Goal: Task Accomplishment & Management: Use online tool/utility

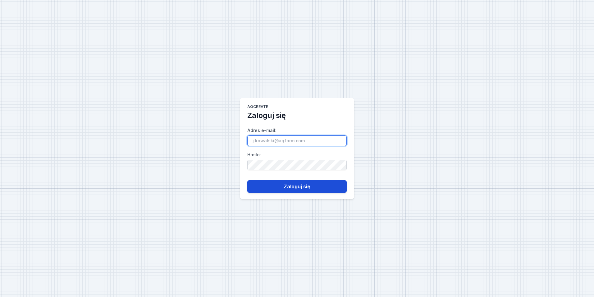
type input "[PERSON_NAME][EMAIL_ADDRESS][DOMAIN_NAME]"
click at [307, 185] on button "Zaloguj się" at bounding box center [296, 186] width 99 height 12
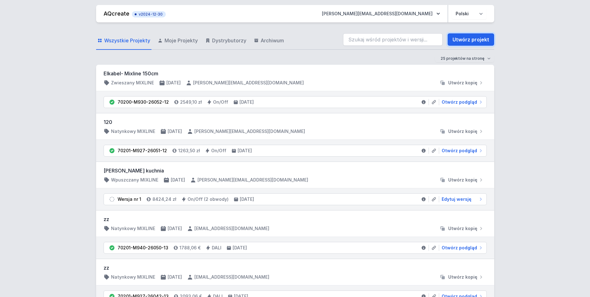
drag, startPoint x: 480, startPoint y: 38, endPoint x: 383, endPoint y: 22, distance: 98.0
click at [480, 38] on link "Utwórz projekt" at bounding box center [470, 39] width 47 height 12
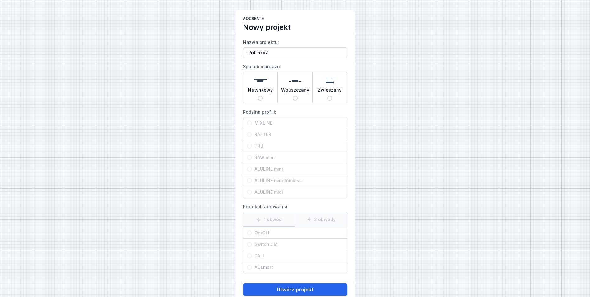
type input "Pr4157v2"
click at [264, 92] on span "Natynkowy" at bounding box center [260, 91] width 25 height 9
click at [263, 95] on input "Natynkowy" at bounding box center [260, 97] width 5 height 5
radio input "true"
click at [268, 121] on span "MIXLINE" at bounding box center [297, 123] width 91 height 6
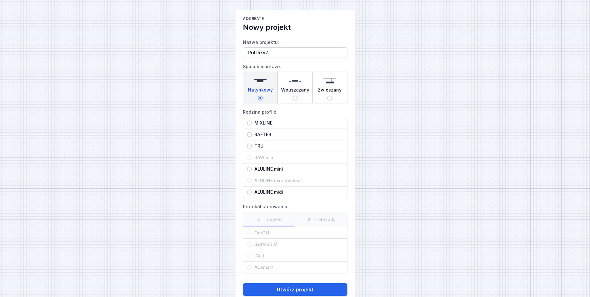
click at [252, 121] on input "MIXLINE" at bounding box center [249, 122] width 5 height 5
radio input "true"
click at [267, 234] on span "On/Off" at bounding box center [297, 232] width 91 height 6
click at [252, 234] on input "On/Off" at bounding box center [249, 232] width 5 height 5
radio input "true"
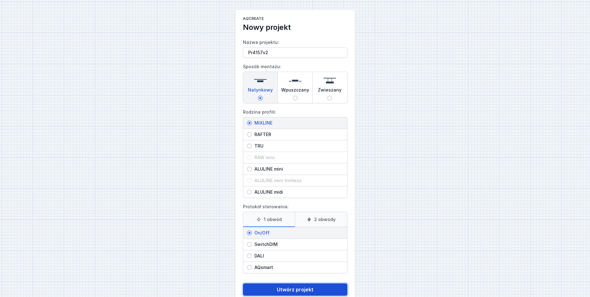
click at [280, 284] on button "Utwórz projekt" at bounding box center [295, 289] width 104 height 12
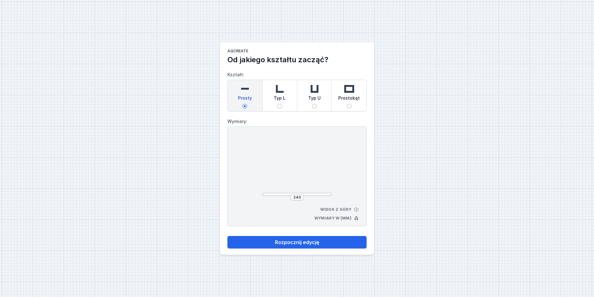
click at [287, 96] on div "Typ L" at bounding box center [280, 95] width 35 height 31
click at [282, 104] on input "Typ L" at bounding box center [279, 106] width 5 height 5
radio input "true"
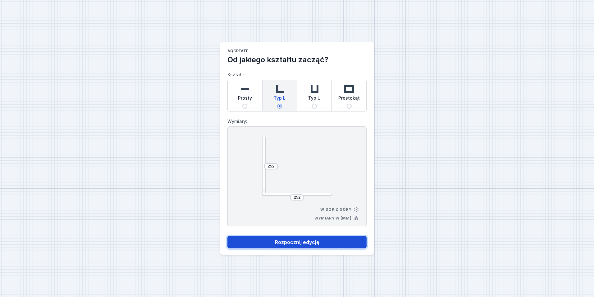
click at [313, 242] on button "Rozpocznij edycję" at bounding box center [297, 242] width 139 height 12
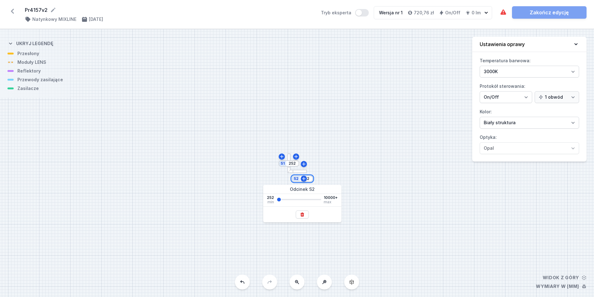
click at [310, 179] on input "252" at bounding box center [306, 178] width 10 height 5
click at [306, 215] on button at bounding box center [302, 214] width 13 height 8
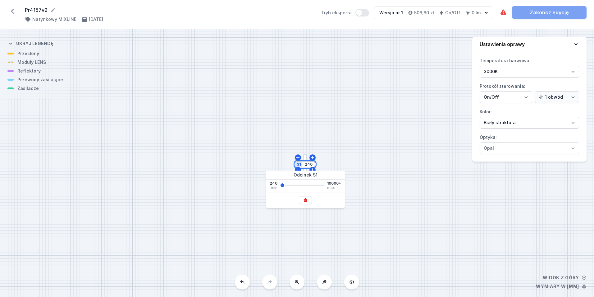
click at [311, 164] on input "240" at bounding box center [309, 164] width 10 height 5
type input "3900"
click at [310, 108] on div "S1 3900" at bounding box center [297, 162] width 594 height 267
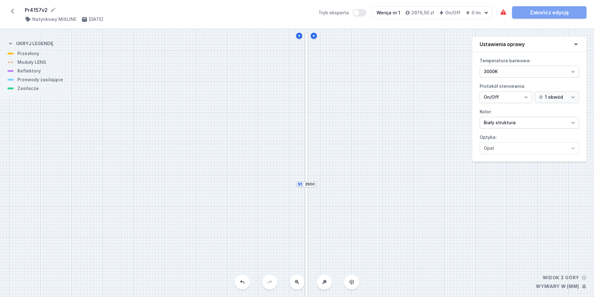
drag, startPoint x: 352, startPoint y: 150, endPoint x: 352, endPoint y: 156, distance: 6.2
click at [352, 156] on div "S1 3900" at bounding box center [297, 162] width 594 height 267
click at [297, 287] on button at bounding box center [297, 281] width 15 height 15
drag, startPoint x: 340, startPoint y: 213, endPoint x: 346, endPoint y: 176, distance: 37.8
click at [346, 176] on div "S1 3900" at bounding box center [297, 162] width 594 height 267
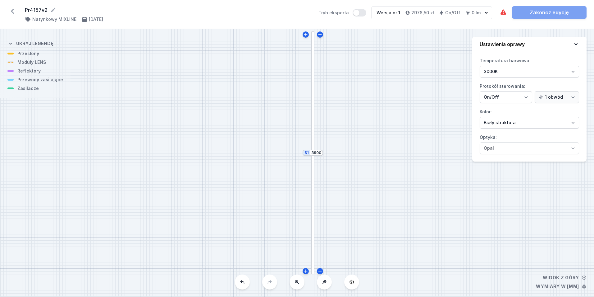
click at [314, 89] on div at bounding box center [313, 91] width 3 height 121
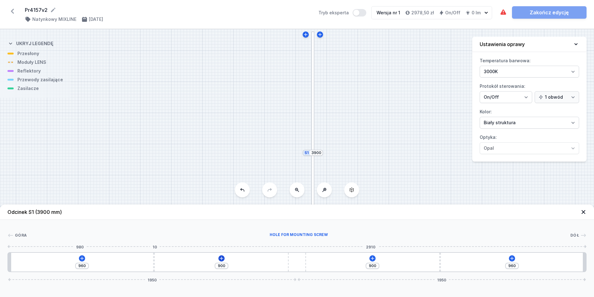
type input "970"
type input "890"
type input "974"
type input "886"
type input "991"
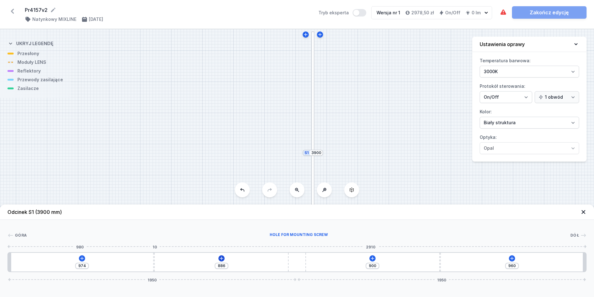
type input "869"
type input "1051"
type input "809"
type input "1134"
type input "726"
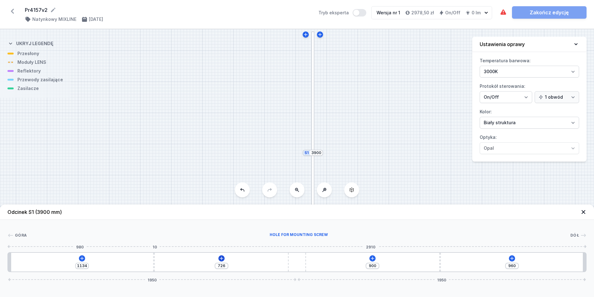
type input "1220"
type input "640"
type input "1290"
type input "570"
drag, startPoint x: 154, startPoint y: 260, endPoint x: 242, endPoint y: 264, distance: 88.1
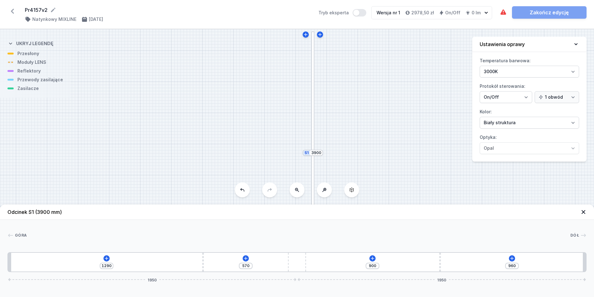
click at [263, 260] on div "1290 570 900 960 1950 1950" at bounding box center [297, 262] width 580 height 20
click at [107, 256] on icon at bounding box center [106, 258] width 5 height 5
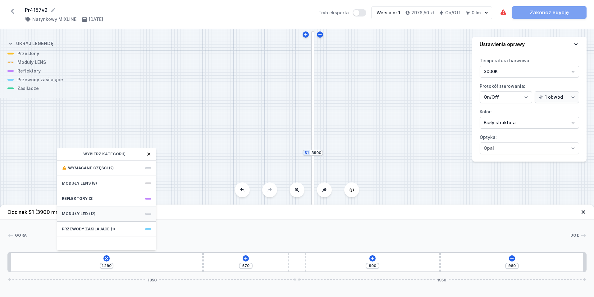
click at [104, 211] on div "Moduły LED (12)" at bounding box center [106, 213] width 99 height 15
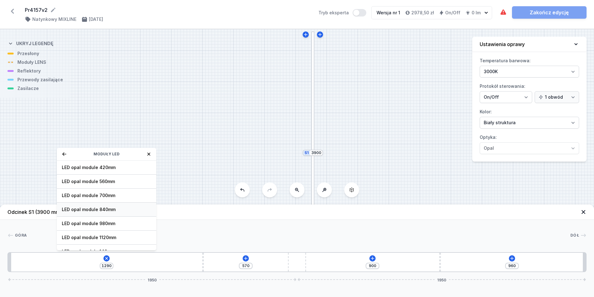
click at [107, 212] on span "LED opal module 840mm" at bounding box center [107, 209] width 90 height 6
type input "450"
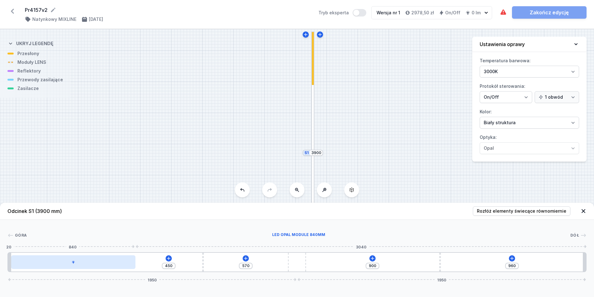
click at [93, 263] on div at bounding box center [73, 262] width 125 height 14
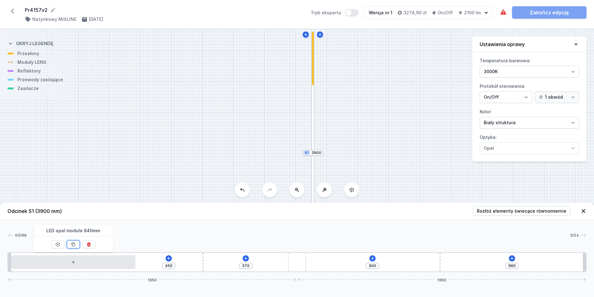
click at [76, 244] on button at bounding box center [73, 244] width 13 height 8
type input "119"
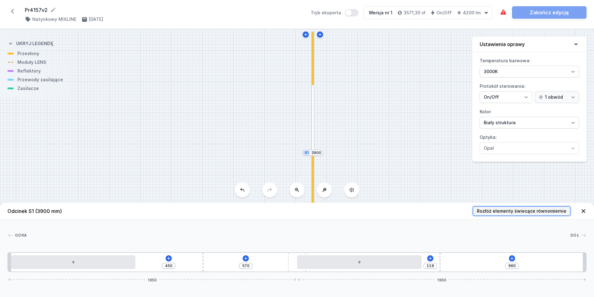
click at [513, 210] on span "Rozłóż elementy świecące równomiernie" at bounding box center [522, 211] width 90 height 6
type input "310"
type input "720"
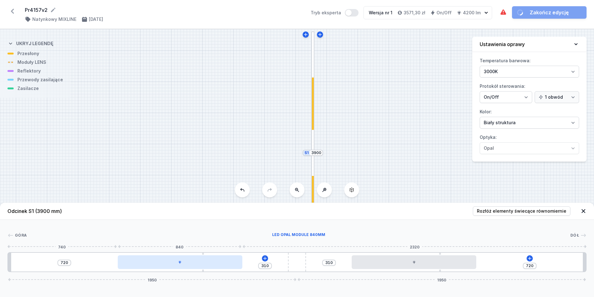
type input "301"
type input "729"
type input "310"
type input "720"
type input "326"
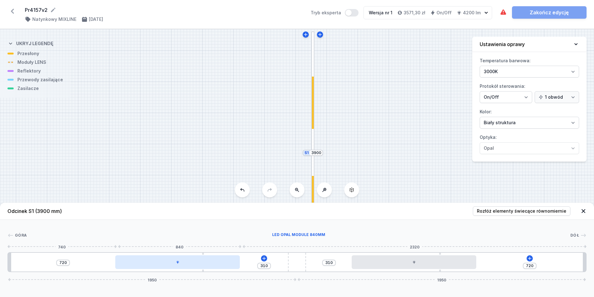
type input "704"
type input "341"
type input "689"
type input "368"
type input "662"
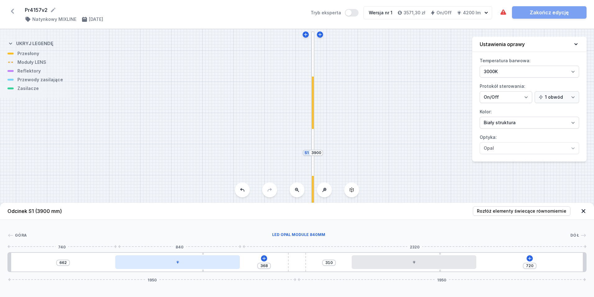
type input "407"
type input "623"
type input "454"
type input "576"
type input "498"
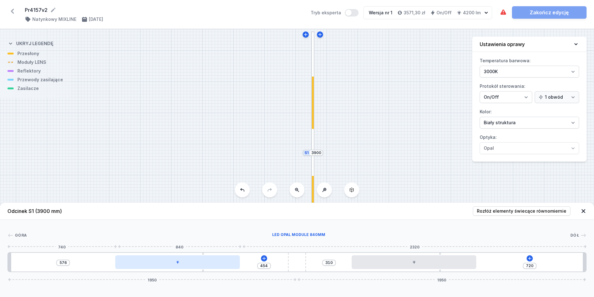
type input "532"
type input "546"
type input "484"
type input "570"
type input "259"
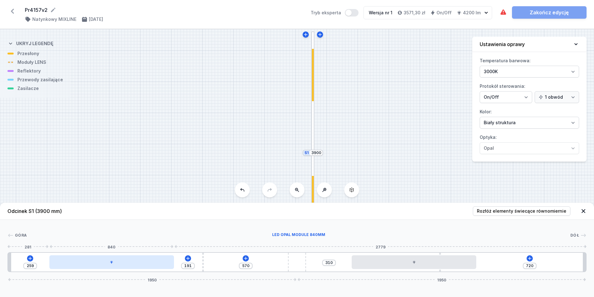
drag, startPoint x: 160, startPoint y: 266, endPoint x: 89, endPoint y: 266, distance: 70.9
click at [89, 266] on div at bounding box center [111, 262] width 125 height 14
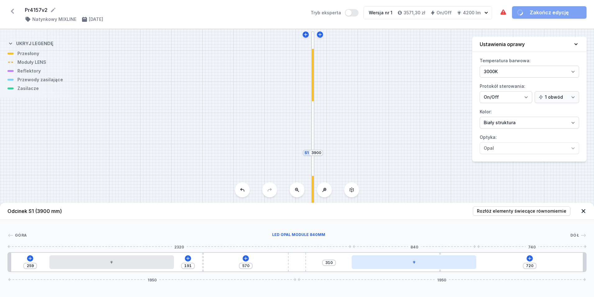
type input "724"
type input "306"
type input "666"
type input "364"
type input "591"
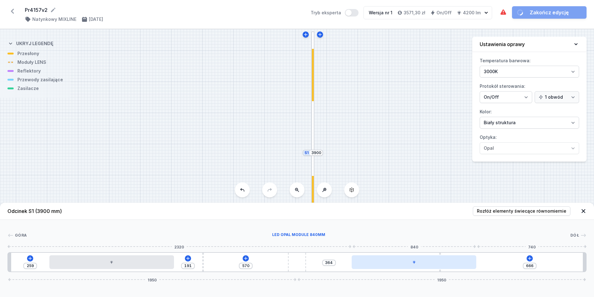
type input "439"
type input "492"
type input "538"
type input "355"
type input "675"
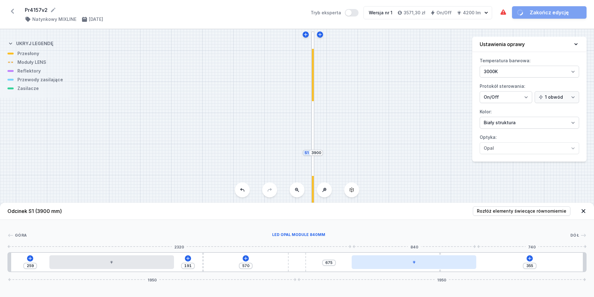
type input "285"
type input "745"
type input "258"
type input "772"
type input "248"
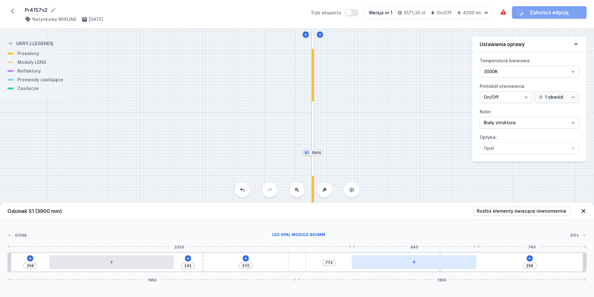
type input "782"
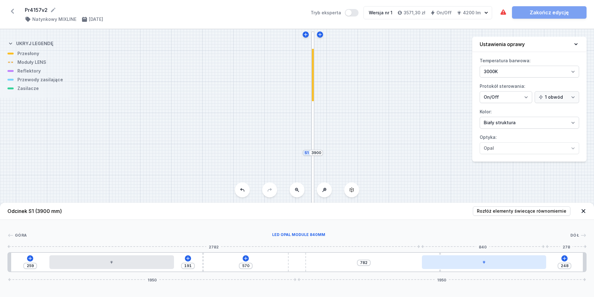
type input "246"
type input "784"
type input "243"
type input "787"
drag, startPoint x: 421, startPoint y: 263, endPoint x: 497, endPoint y: 263, distance: 76.2
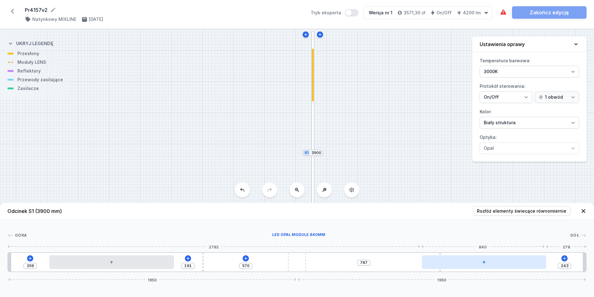
click at [497, 263] on div at bounding box center [484, 262] width 125 height 14
type input "241"
type input "789"
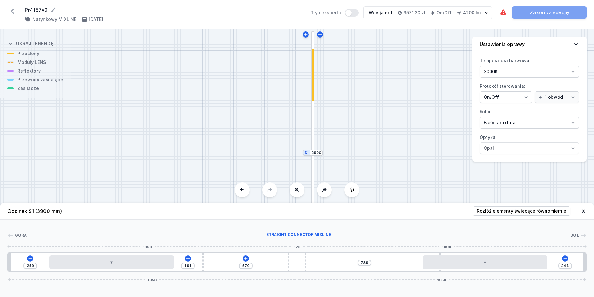
type input "495"
type input "316"
type input "516"
type input "295"
type input "547"
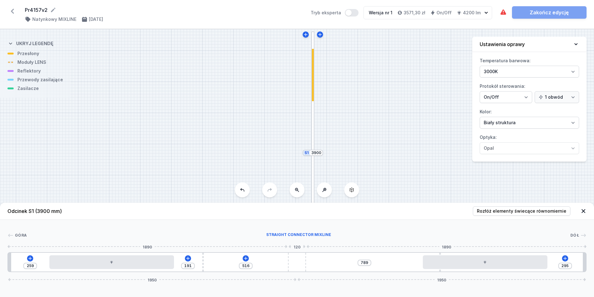
type input "264"
type input "603"
type input "208"
type input "811"
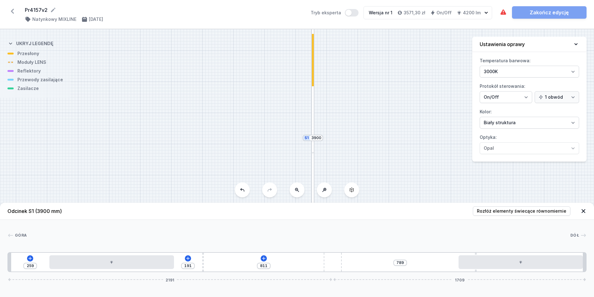
drag, startPoint x: 293, startPoint y: 261, endPoint x: 437, endPoint y: 262, distance: 144.3
click at [437, 262] on div "259 191 811 789 2191 1709" at bounding box center [297, 262] width 580 height 20
type input "352"
drag, startPoint x: 465, startPoint y: 261, endPoint x: 405, endPoint y: 269, distance: 60.5
click at [405, 269] on div "259 191 811 352 437 2191 1709" at bounding box center [297, 262] width 580 height 20
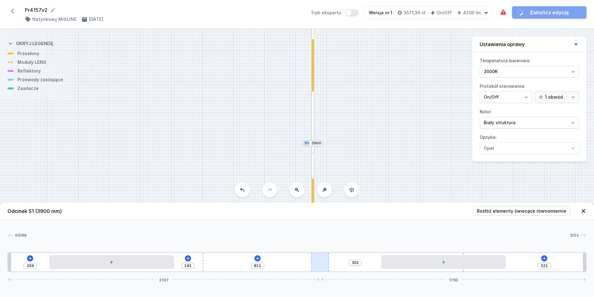
type input "727"
type input "521"
type input "731"
type input "517"
type input "735"
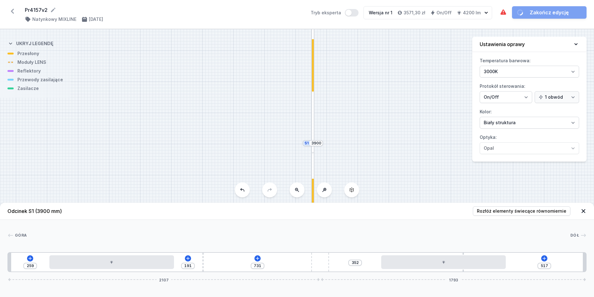
type input "513"
type input "752"
type input "496"
type input "772"
type input "476"
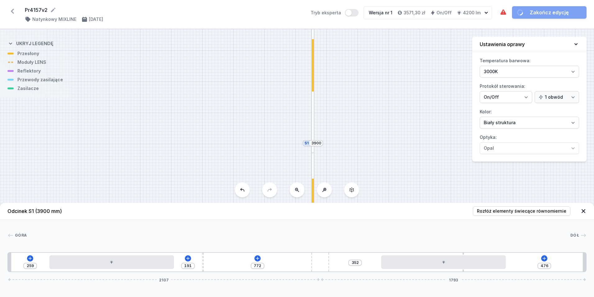
type input "797"
type input "451"
type input "814"
type input "434"
type input "815"
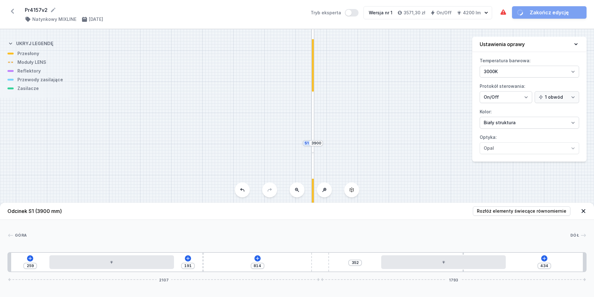
type input "433"
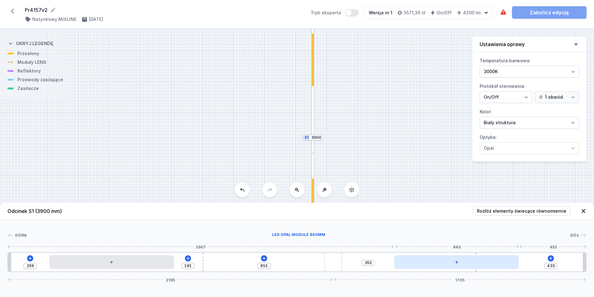
drag, startPoint x: 338, startPoint y: 268, endPoint x: 483, endPoint y: 265, distance: 144.6
click at [483, 265] on div "259 191 815 352 433 2195 1705" at bounding box center [297, 262] width 580 height 20
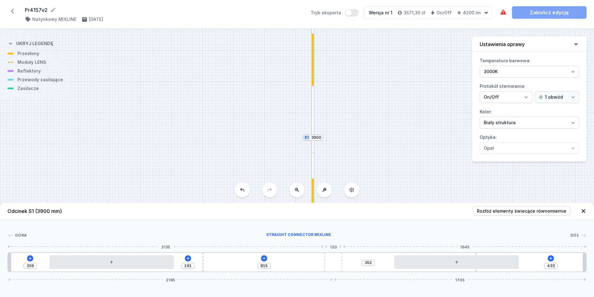
type input "731"
type input "517"
type input "764"
type input "484"
type input "797"
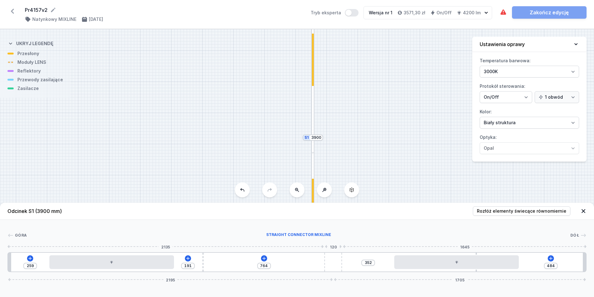
type input "451"
type input "815"
type input "433"
type input "811"
type input "437"
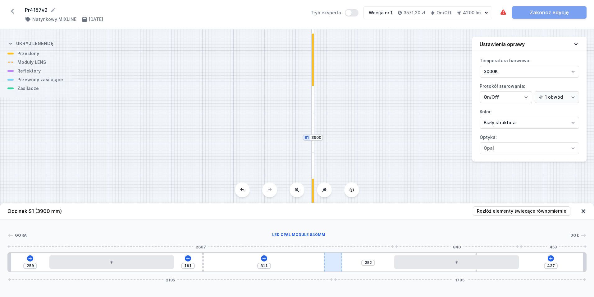
type input "809"
type input "439"
type input "805"
type input "443"
type input "803"
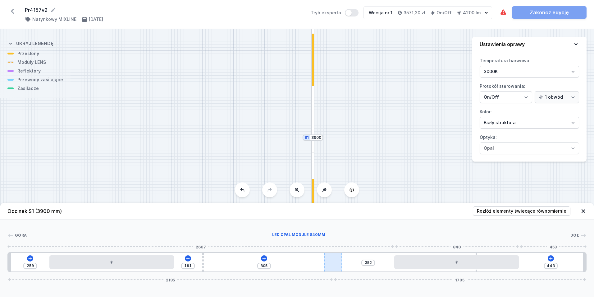
type input "445"
type input "797"
type input "451"
type input "795"
type input "453"
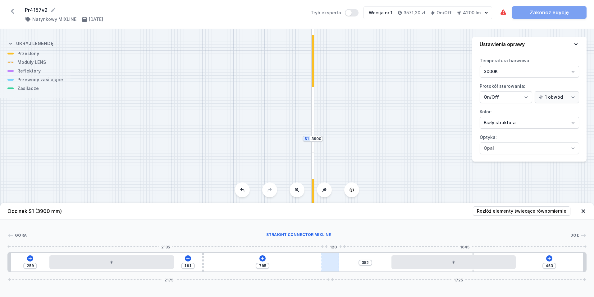
type input "787"
type input "461"
type input "762"
type input "486"
type input "697"
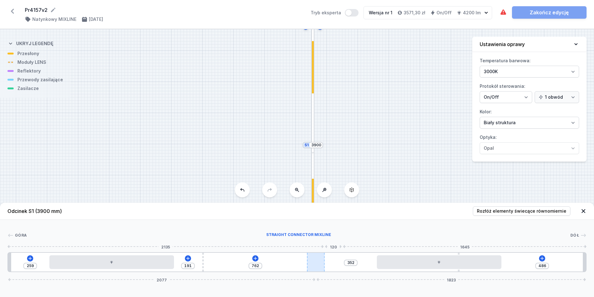
type input "551"
type input "567"
type input "681"
type input "441"
type input "807"
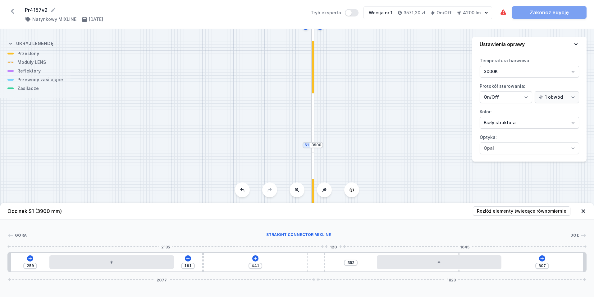
type input "343"
type input "905"
type input "325"
type input "923"
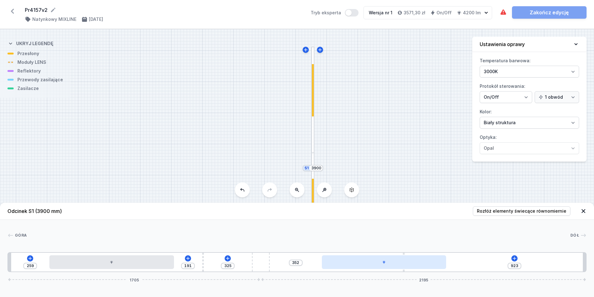
type input "555"
type input "693"
type input "668"
type input "580"
type input "815"
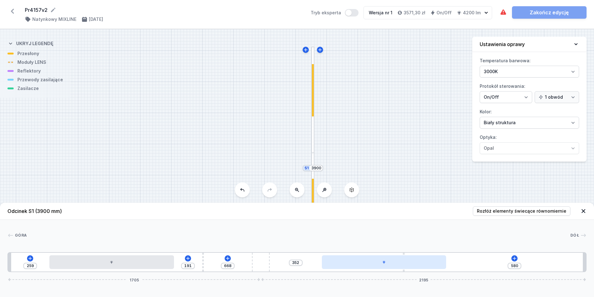
type input "433"
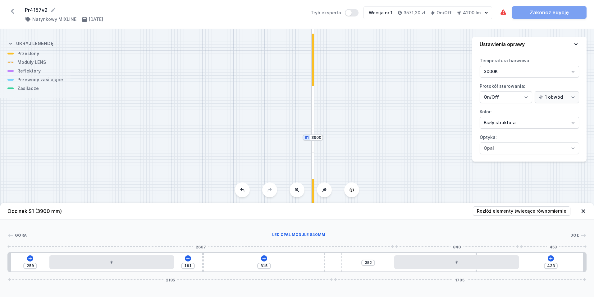
drag, startPoint x: 325, startPoint y: 268, endPoint x: 377, endPoint y: 279, distance: 53.7
click at [519, 265] on div "259 191 815 352 433 2195 1705" at bounding box center [297, 262] width 580 height 20
type input "731"
type input "517"
type input "733"
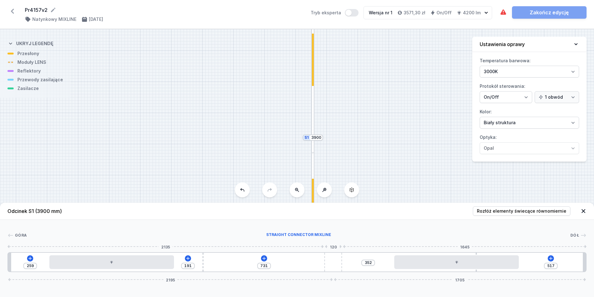
type input "515"
type input "741"
type input "507"
type input "755"
type input "493"
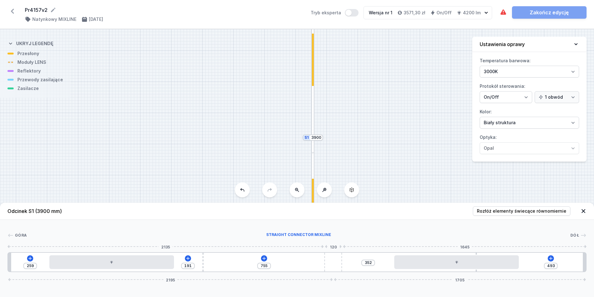
type input "784"
type input "464"
type input "815"
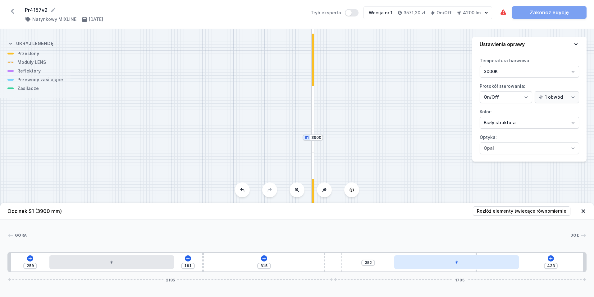
drag, startPoint x: 332, startPoint y: 264, endPoint x: 416, endPoint y: 261, distance: 84.6
click at [380, 265] on div "259 191 815 352 433 2195 1705" at bounding box center [297, 262] width 580 height 20
click at [550, 259] on icon at bounding box center [551, 258] width 5 height 5
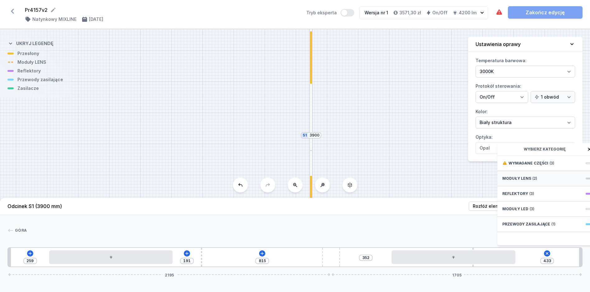
click at [539, 183] on div "Moduły LENS (2)" at bounding box center [546, 178] width 99 height 15
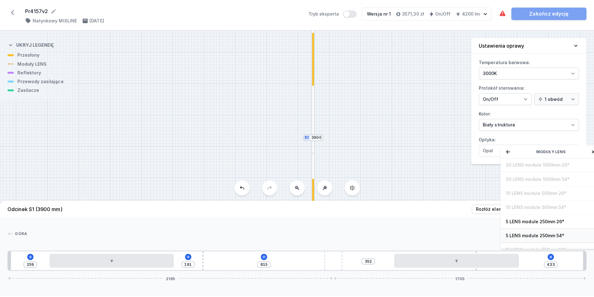
scroll to position [22, 0]
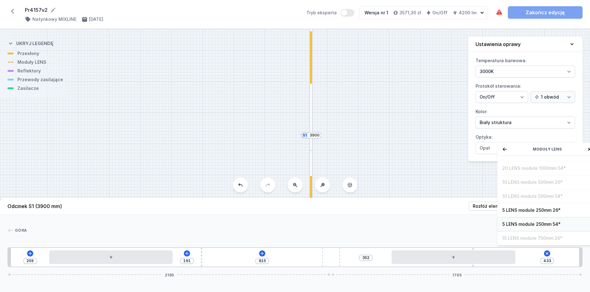
click at [562, 227] on span "5 LENS module 250mm 54°" at bounding box center [547, 224] width 90 height 6
type input "183"
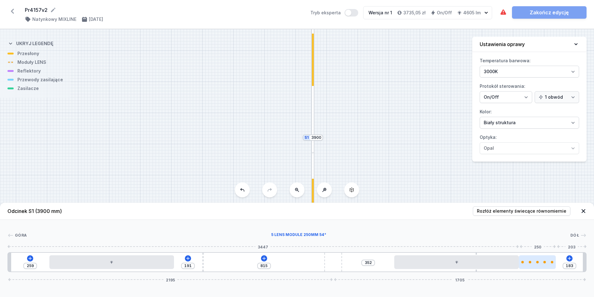
click at [545, 267] on div at bounding box center [537, 262] width 37 height 14
select select "1516"
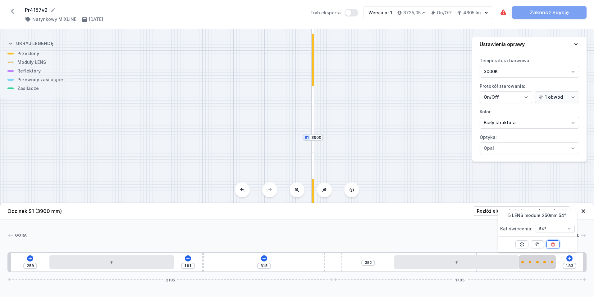
click at [552, 242] on icon at bounding box center [553, 244] width 5 height 5
type input "433"
click at [259, 259] on div "259 191 815 352 433 2195 1705" at bounding box center [297, 262] width 580 height 20
click at [263, 258] on icon at bounding box center [264, 258] width 5 height 5
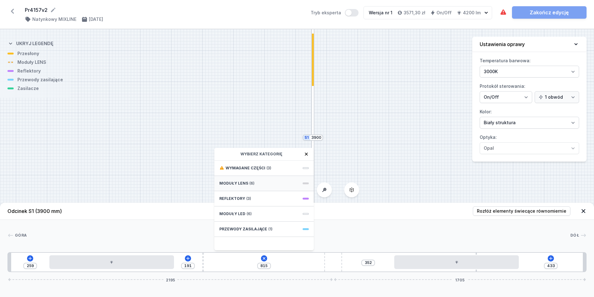
click at [246, 186] on div "Moduły LENS (6)" at bounding box center [264, 183] width 99 height 15
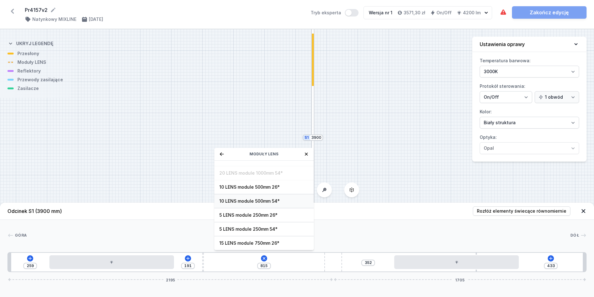
click at [272, 205] on div "10 LENS module 500mm 54°" at bounding box center [264, 201] width 99 height 14
type input "320"
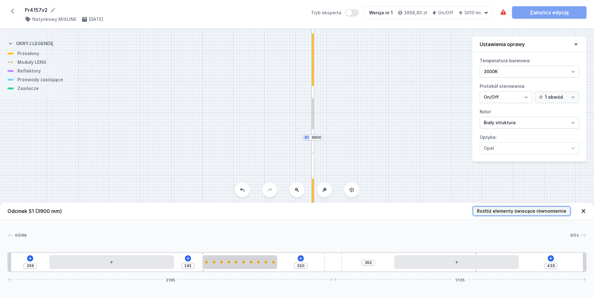
click at [530, 213] on span "Rozłóż elementy świecące równomiernie" at bounding box center [522, 211] width 90 height 6
type input "410"
type input "375"
type input "40"
type input "410"
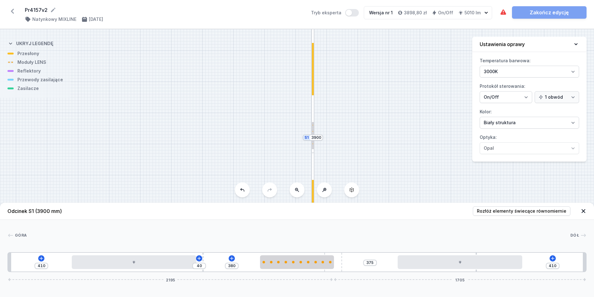
drag, startPoint x: 339, startPoint y: 264, endPoint x: 386, endPoint y: 263, distance: 47.6
click at [386, 263] on div "410 40 380 375 410 2195 1705" at bounding box center [297, 262] width 580 height 20
type input "315"
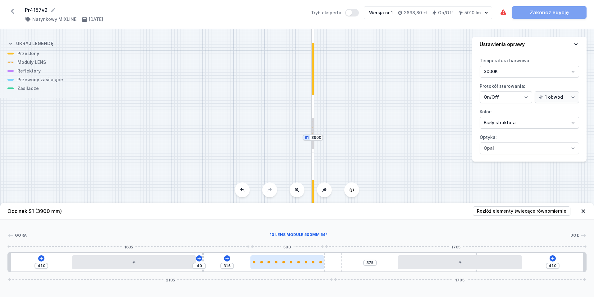
drag, startPoint x: 312, startPoint y: 264, endPoint x: 306, endPoint y: 264, distance: 5.6
click at [306, 264] on div at bounding box center [288, 262] width 74 height 14
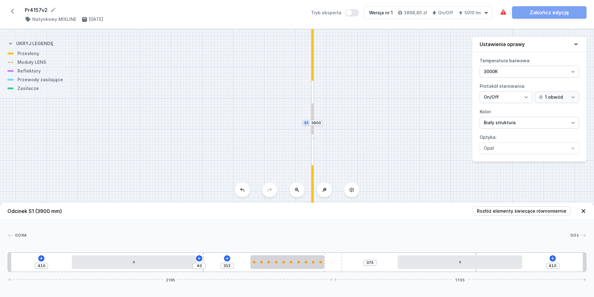
drag, startPoint x: 374, startPoint y: 140, endPoint x: 368, endPoint y: 125, distance: 15.8
click at [368, 125] on div "S1 3900" at bounding box center [297, 162] width 594 height 267
click at [554, 258] on icon at bounding box center [553, 258] width 5 height 5
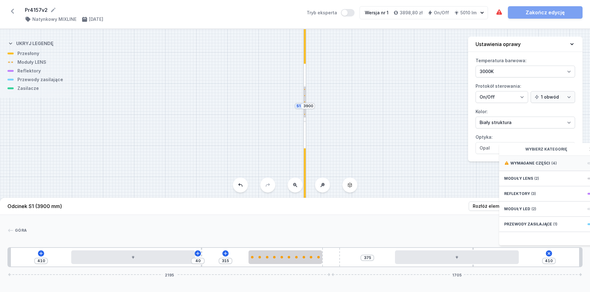
click at [545, 166] on span "Wymagane części" at bounding box center [530, 163] width 40 height 5
click at [547, 166] on span "Hole for power supply cable" at bounding box center [549, 162] width 90 height 6
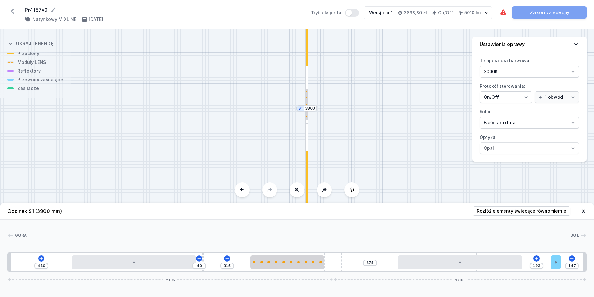
type input "105"
type input "235"
type input "66"
type input "274"
type input "10"
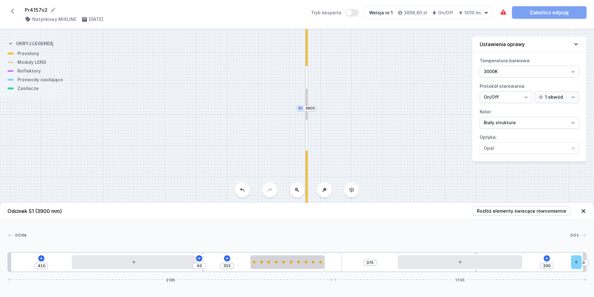
drag, startPoint x: 527, startPoint y: 265, endPoint x: 608, endPoint y: 265, distance: 80.8
click at [594, 265] on html "Pr4157v2 ( 11811 /v 1 ) Natynkowy MIXLINE [DATE] Tryb eksperta Wersja nr 1 3898…" at bounding box center [297, 148] width 594 height 297
click at [546, 257] on icon at bounding box center [547, 258] width 5 height 5
click at [454, 232] on div "[GEOGRAPHIC_DATA] 1 2 3 4 5 3 2 6 1 410 40 315 375 330 10 2195 1705 430 840 40 …" at bounding box center [297, 246] width 594 height 52
click at [548, 259] on icon at bounding box center [547, 258] width 5 height 5
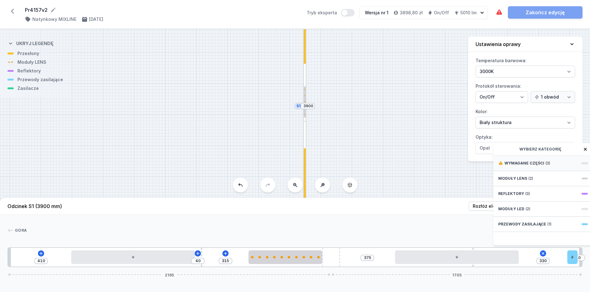
click at [545, 166] on span "(3)" at bounding box center [547, 163] width 5 height 5
click at [568, 166] on span "ON/OFF Driver - up to 32W" at bounding box center [543, 162] width 90 height 6
type input "30"
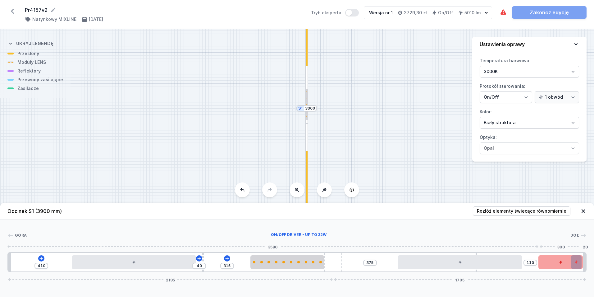
type input "59"
drag, startPoint x: 547, startPoint y: 259, endPoint x: 562, endPoint y: 264, distance: 16.1
drag, startPoint x: 553, startPoint y: 266, endPoint x: 565, endPoint y: 266, distance: 12.1
click at [565, 267] on div at bounding box center [549, 262] width 44 height 14
type input "10"
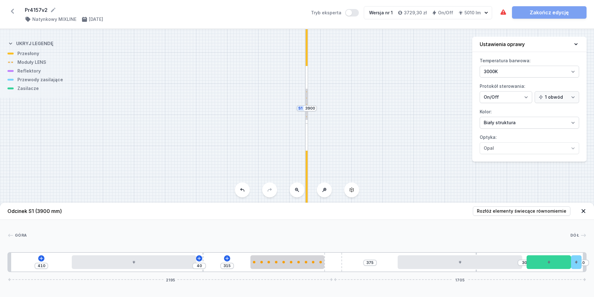
drag, startPoint x: 334, startPoint y: 269, endPoint x: 358, endPoint y: 268, distance: 24.0
click at [363, 269] on div "410 40 315 375 30 10 2195 1705" at bounding box center [297, 262] width 580 height 20
type input "275"
type input "40"
type input "273"
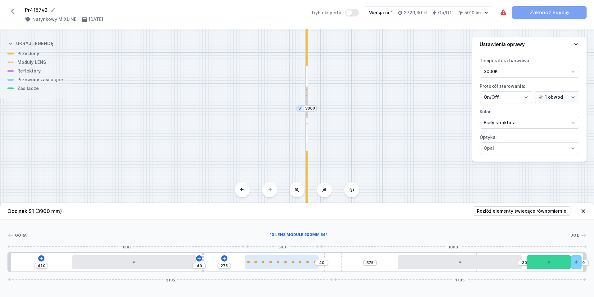
type input "42"
type input "271"
type input "44"
type input "282"
type input "33"
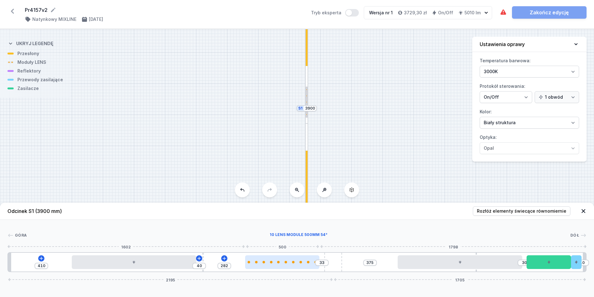
type input "284"
type input "31"
type input "315"
drag, startPoint x: 309, startPoint y: 266, endPoint x: 305, endPoint y: 268, distance: 5.0
click at [305, 268] on div at bounding box center [288, 262] width 74 height 14
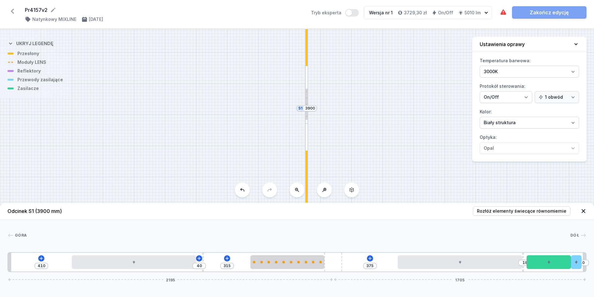
type input "16"
drag, startPoint x: 477, startPoint y: 270, endPoint x: 530, endPoint y: 271, distance: 53.8
click at [371, 258] on icon at bounding box center [369, 257] width 3 height 3
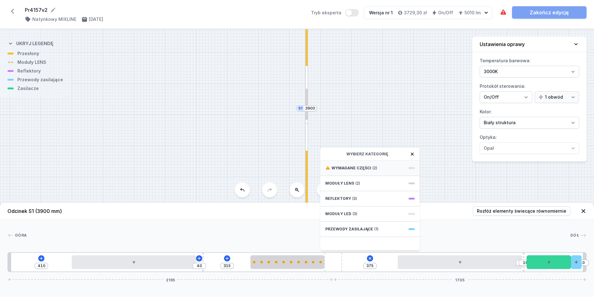
click at [367, 170] on span "Wymagane części" at bounding box center [352, 167] width 40 height 5
click at [370, 169] on span "ON/OFF Driver - up to 32W" at bounding box center [371, 167] width 90 height 6
type input "75"
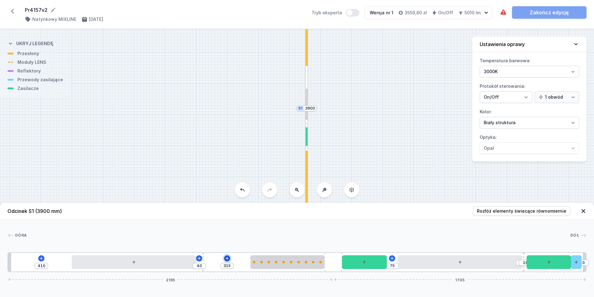
click at [227, 257] on icon at bounding box center [226, 257] width 3 height 3
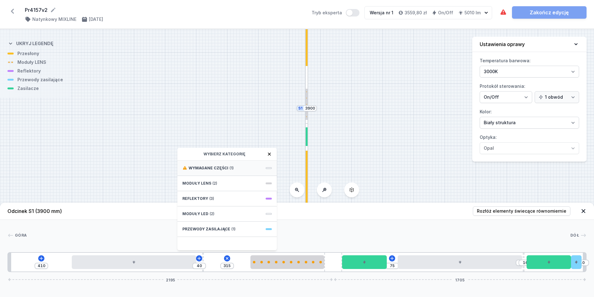
click at [236, 168] on div "Wymagane części (1)" at bounding box center [227, 167] width 99 height 15
click at [232, 164] on div "ON/OFF Driver - up to 7W" at bounding box center [227, 167] width 99 height 14
type input "115"
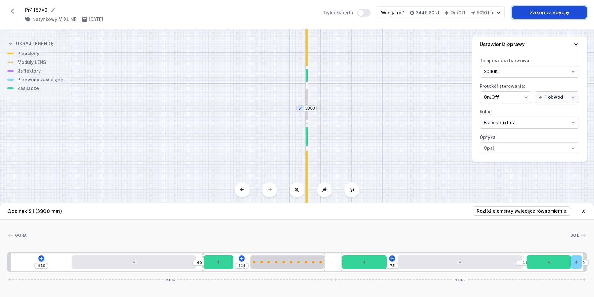
click at [537, 16] on link "Zakończ edycję" at bounding box center [549, 12] width 75 height 12
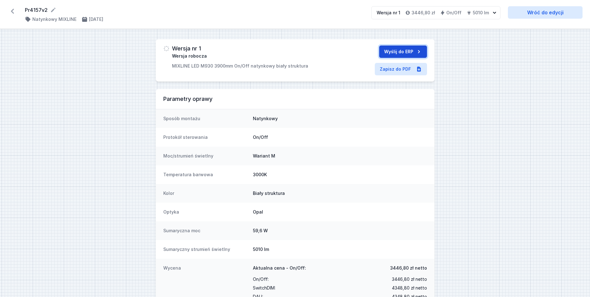
click at [390, 52] on button "Wyślij do ERP" at bounding box center [403, 51] width 48 height 12
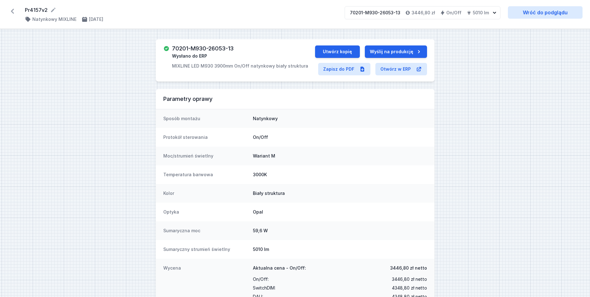
click at [220, 49] on h3 "70201-M930-26053-13" at bounding box center [203, 48] width 62 height 6
copy h3 "70201-M930-26053-13"
click at [344, 51] on button "Utwórz kopię" at bounding box center [337, 51] width 45 height 12
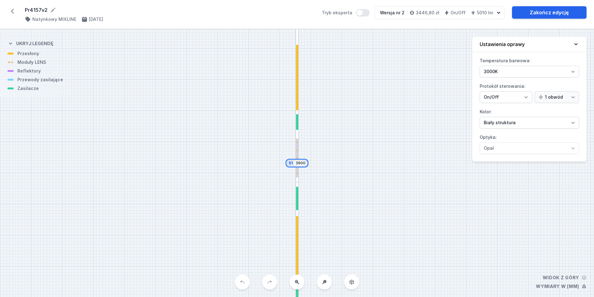
click at [303, 165] on input "3900" at bounding box center [301, 162] width 10 height 5
type input "6424"
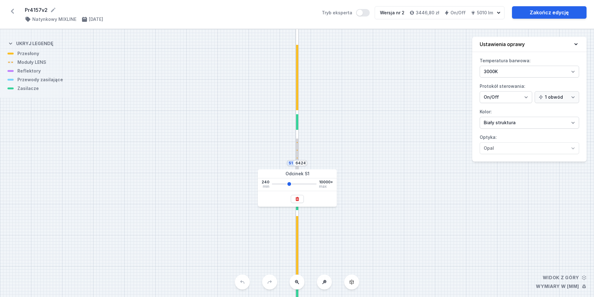
click at [353, 124] on div "S1 6424" at bounding box center [297, 162] width 594 height 267
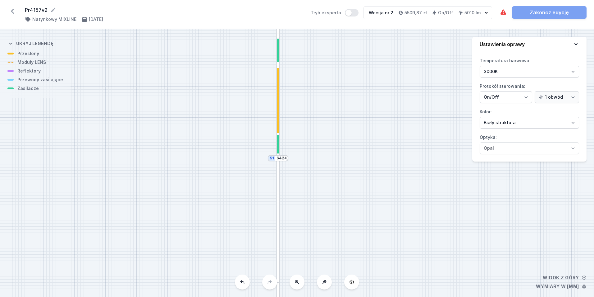
drag, startPoint x: 326, startPoint y: 172, endPoint x: 294, endPoint y: 312, distance: 144.0
click at [294, 296] on html "Pr4157v2 ( 11811 /v 2 ) Natynkowy MIXLINE [DATE] Tryb eksperta Wersja nr 2 5509…" at bounding box center [297, 148] width 594 height 297
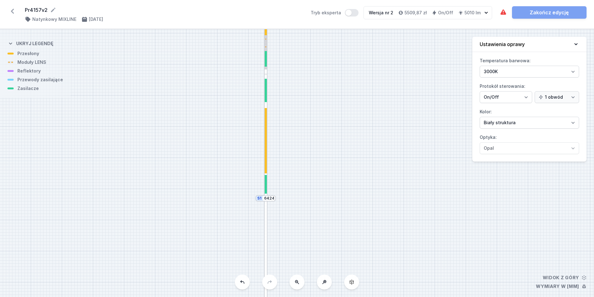
click at [266, 140] on div at bounding box center [266, 140] width 2 height 65
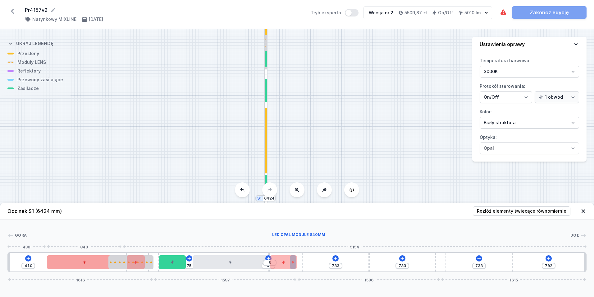
click at [99, 263] on div at bounding box center [85, 262] width 76 height 14
click at [98, 244] on icon at bounding box center [100, 244] width 5 height 5
type input "175"
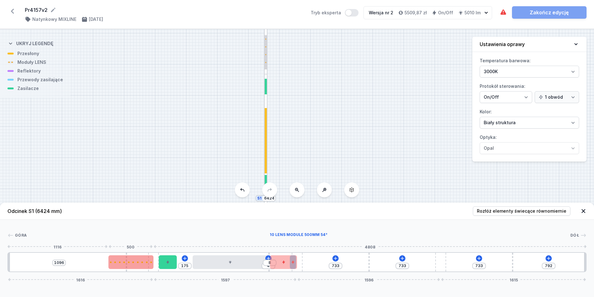
click at [119, 260] on div at bounding box center [131, 262] width 45 height 14
select select "2668"
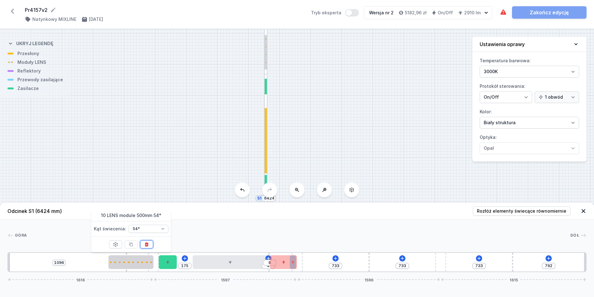
drag, startPoint x: 141, startPoint y: 244, endPoint x: 165, endPoint y: 255, distance: 25.7
click at [142, 244] on button at bounding box center [146, 244] width 13 height 8
type input "375"
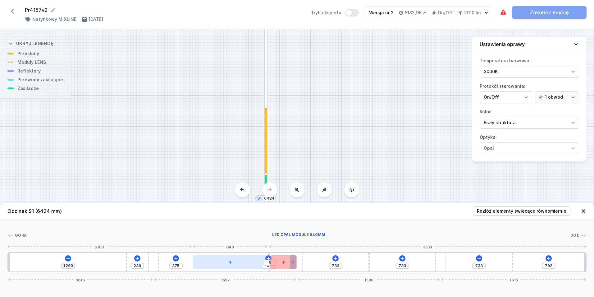
click at [217, 262] on div at bounding box center [231, 262] width 76 height 14
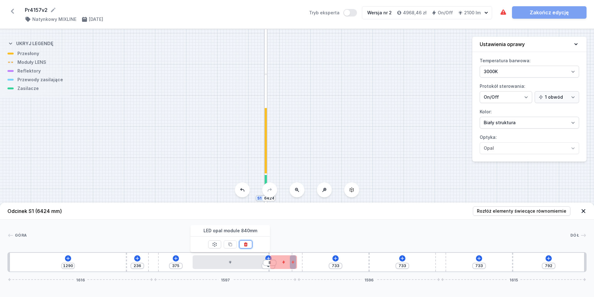
click at [247, 244] on icon at bounding box center [245, 244] width 3 height 4
type input "1219"
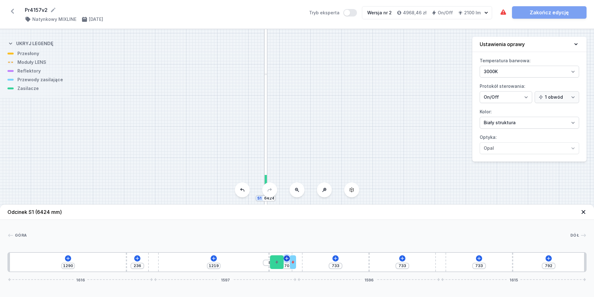
click at [288, 258] on icon at bounding box center [286, 258] width 5 height 5
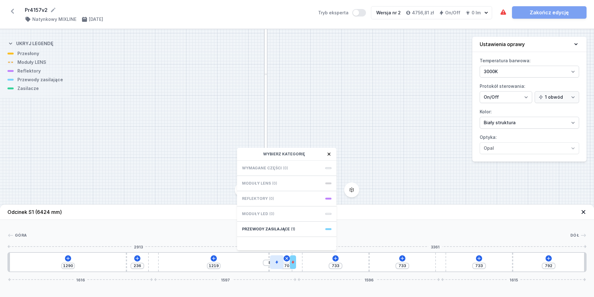
click at [278, 260] on icon at bounding box center [277, 262] width 4 height 4
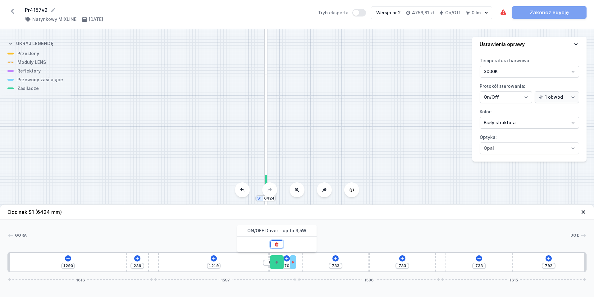
click at [278, 247] on button at bounding box center [276, 244] width 13 height 8
type input "228"
click at [292, 259] on div at bounding box center [293, 262] width 6 height 14
click at [293, 247] on button at bounding box center [293, 244] width 13 height 8
type input "816"
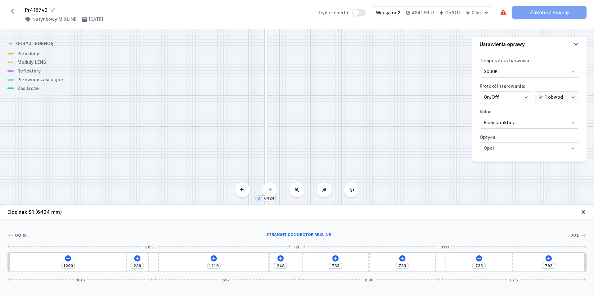
type input "165"
type input "768"
type input "213"
type input "669"
type input "312"
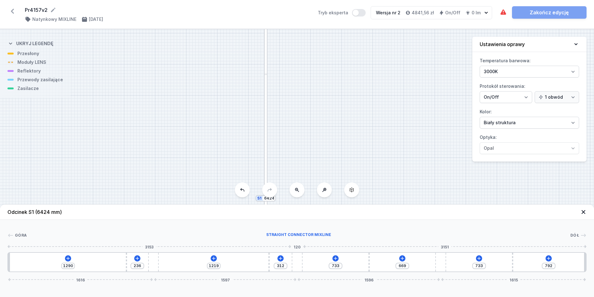
type input "453"
type input "528"
type input "1018"
type input "706"
type input "898"
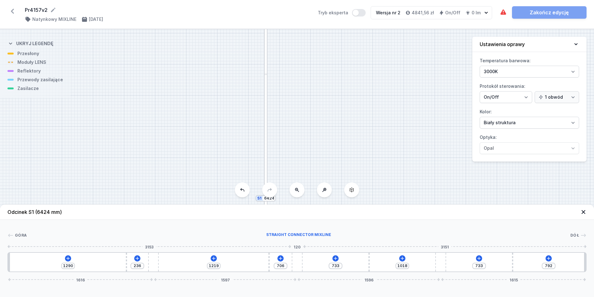
type input "826"
drag, startPoint x: 298, startPoint y: 260, endPoint x: 386, endPoint y: 266, distance: 88.5
click at [386, 266] on div "1290 236 1219 826 898 733 792 1616 2175 1018 1615" at bounding box center [297, 262] width 580 height 20
click at [70, 256] on div "1290 236 1219 826 898 733 792 1616 2175 1018 1615" at bounding box center [297, 262] width 580 height 20
click at [68, 258] on icon at bounding box center [67, 257] width 3 height 3
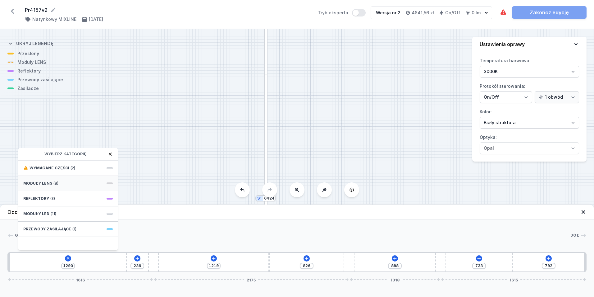
click at [72, 183] on div "Moduły LENS (8)" at bounding box center [67, 183] width 99 height 15
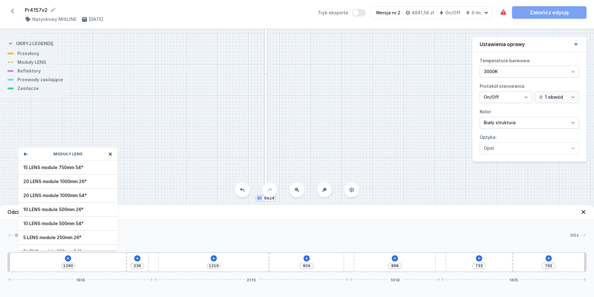
click at [88, 222] on span "10 LENS module 500mm 54°" at bounding box center [68, 223] width 90 height 6
type input "790"
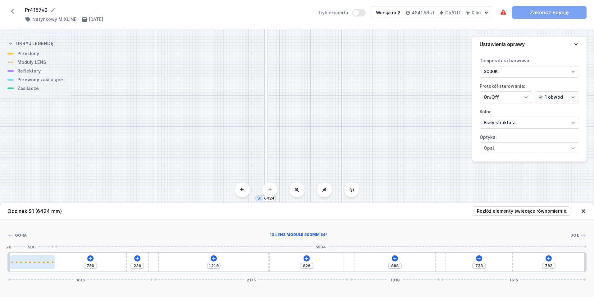
click at [44, 261] on div at bounding box center [44, 262] width 2 height 2
select select "2668"
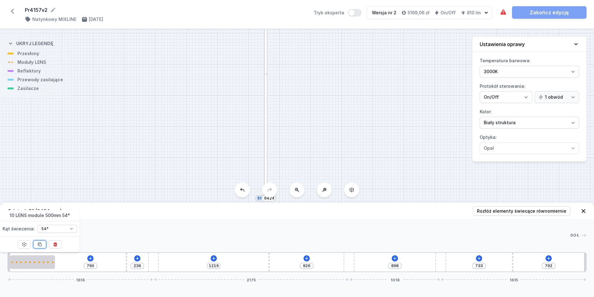
click at [37, 242] on button at bounding box center [39, 244] width 13 height 8
type input "290"
click at [38, 243] on icon at bounding box center [39, 244] width 5 height 5
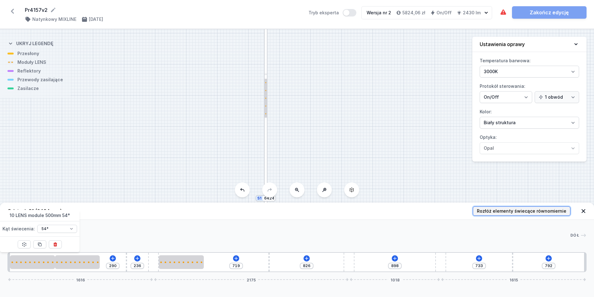
click at [505, 212] on span "Rozłóż elementy świecące równomiernie" at bounding box center [522, 211] width 90 height 6
type input "1164"
type input "409"
type input "269"
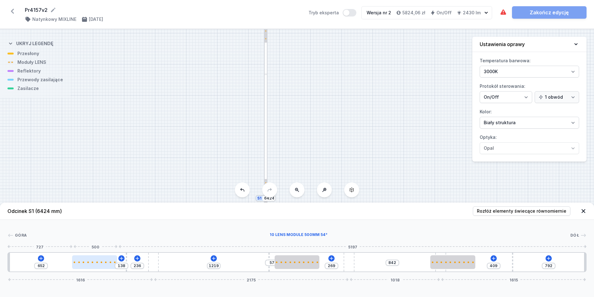
drag, startPoint x: 153, startPoint y: 261, endPoint x: 102, endPoint y: 265, distance: 51.1
click at [102, 265] on div at bounding box center [94, 262] width 45 height 14
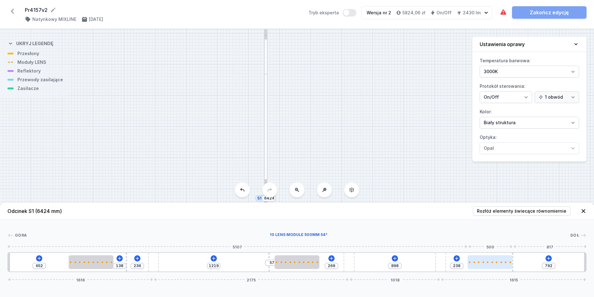
drag, startPoint x: 466, startPoint y: 265, endPoint x: 508, endPoint y: 261, distance: 41.9
click at [508, 261] on div at bounding box center [490, 262] width 45 height 14
click at [215, 258] on icon at bounding box center [213, 257] width 3 height 3
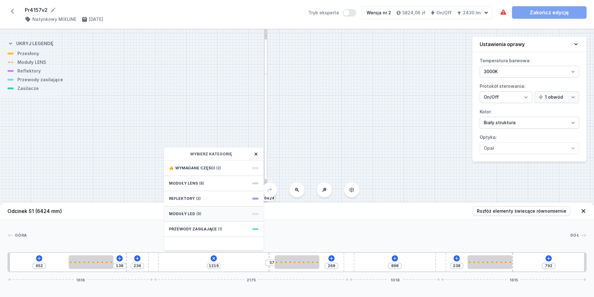
click at [201, 211] on div "Moduły LED (9)" at bounding box center [213, 213] width 99 height 15
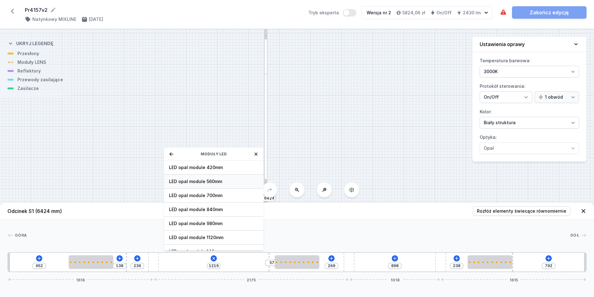
click at [224, 183] on span "LED opal module 560mm" at bounding box center [214, 181] width 90 height 6
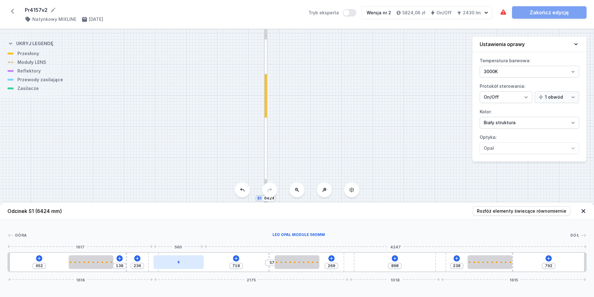
click at [186, 262] on div at bounding box center [179, 262] width 50 height 14
click at [182, 242] on button at bounding box center [178, 244] width 13 height 8
drag, startPoint x: 220, startPoint y: 263, endPoint x: 413, endPoint y: 264, distance: 193.4
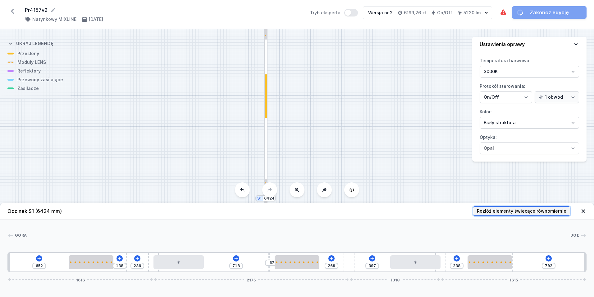
click at [522, 207] on button "Rozłóż elementy świecące równomiernie" at bounding box center [522, 210] width 98 height 9
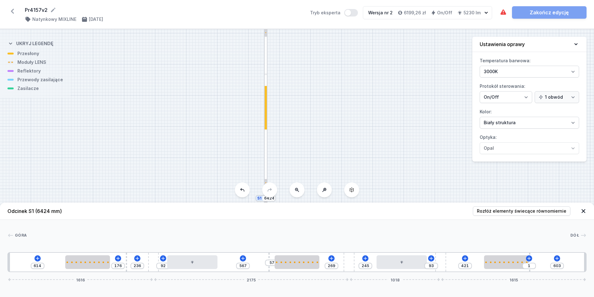
drag, startPoint x: 513, startPoint y: 270, endPoint x: 534, endPoint y: 271, distance: 21.5
drag, startPoint x: 126, startPoint y: 271, endPoint x: 113, endPoint y: 276, distance: 14.3
click at [113, 276] on div "Odcinek S1 (6424 mm) Rozłóż elementy świecące równomiernie Góra Dół 1 2 3 4 5 3…" at bounding box center [297, 249] width 594 height 94
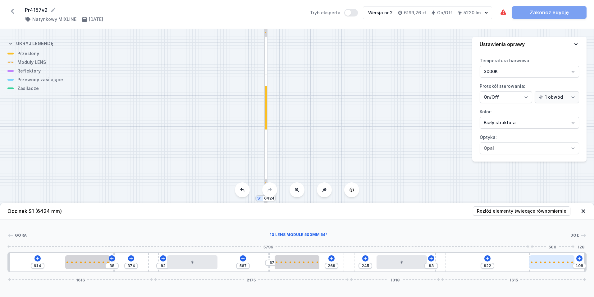
drag, startPoint x: 503, startPoint y: 263, endPoint x: 553, endPoint y: 266, distance: 50.5
click at [581, 257] on icon at bounding box center [579, 258] width 5 height 5
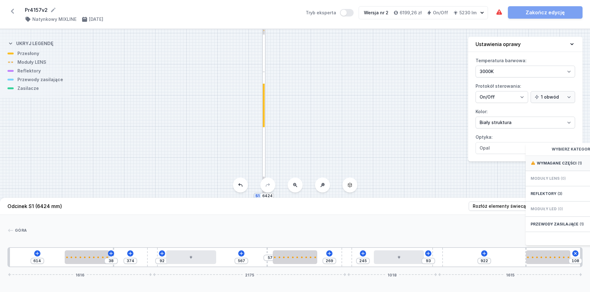
click at [568, 166] on span "Wymagane części" at bounding box center [557, 163] width 40 height 5
click at [568, 166] on span "Hole for power supply cable" at bounding box center [575, 162] width 90 height 6
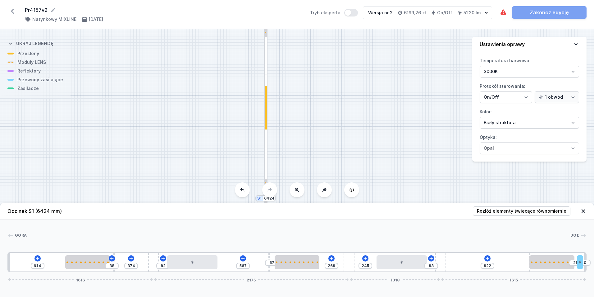
drag, startPoint x: 579, startPoint y: 263, endPoint x: 593, endPoint y: 264, distance: 13.7
click at [593, 264] on div "[GEOGRAPHIC_DATA] 1 2 3 4 5 3 2 4 5 4 3 2 6 1 614 38 374 92 567 57 269 245 93 9…" at bounding box center [297, 246] width 594 height 52
drag, startPoint x: 568, startPoint y: 265, endPoint x: 572, endPoint y: 266, distance: 4.2
click at [572, 266] on div at bounding box center [554, 262] width 45 height 14
drag, startPoint x: 40, startPoint y: 267, endPoint x: 21, endPoint y: 269, distance: 19.0
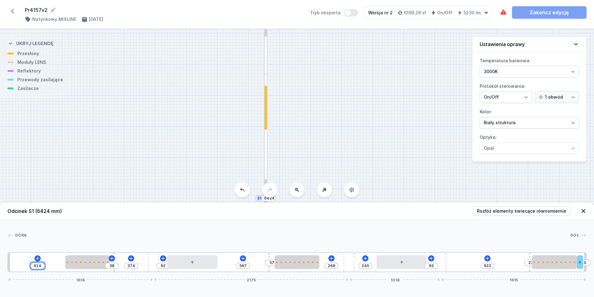
click at [21, 269] on div "614 38 374 92 567 57 269 245 93 922 23 10 1616 2175 1018 1615" at bounding box center [297, 262] width 580 height 20
click at [502, 64] on label "Temperatura barwowa: 3000K 4000K 2700K" at bounding box center [529, 67] width 99 height 22
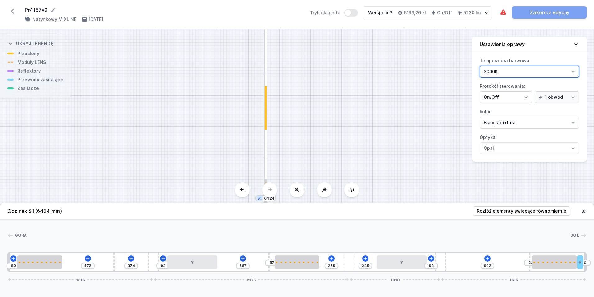
click at [502, 66] on select "3000K 4000K 2700K" at bounding box center [529, 72] width 99 height 12
click at [502, 68] on select "3000K 4000K 2700K" at bounding box center [529, 72] width 99 height 12
click at [480, 66] on select "3000K 4000K 2700K" at bounding box center [529, 72] width 99 height 12
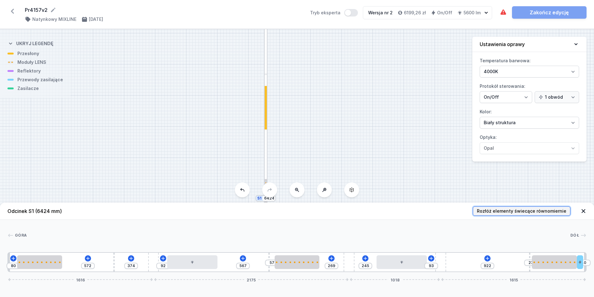
click at [501, 209] on span "Rozłóż elementy świecące równomiernie" at bounding box center [522, 211] width 90 height 6
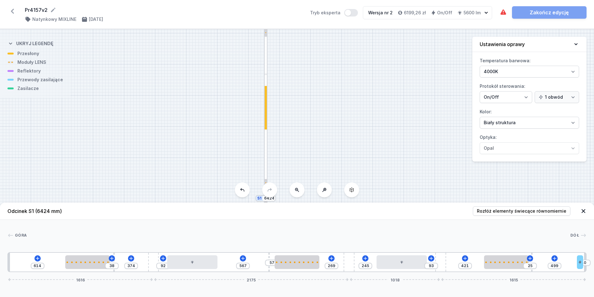
drag, startPoint x: 530, startPoint y: 271, endPoint x: 537, endPoint y: 272, distance: 6.6
click at [553, 255] on button at bounding box center [555, 258] width 6 height 6
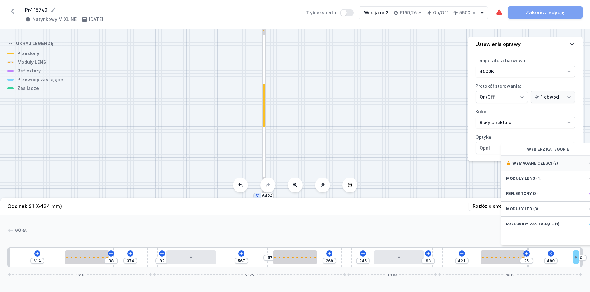
click at [549, 162] on div "Wymagane części (2)" at bounding box center [550, 163] width 99 height 15
click at [547, 166] on span "ON/OFF Driver - up to 40W" at bounding box center [551, 162] width 90 height 6
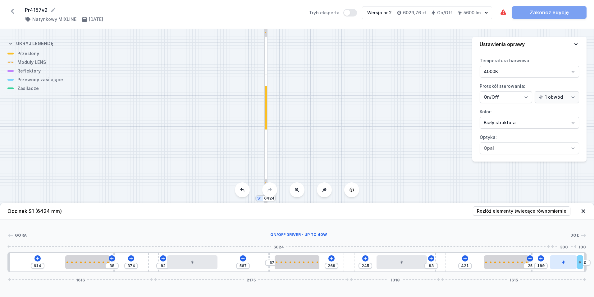
drag, startPoint x: 545, startPoint y: 263, endPoint x: 565, endPoint y: 265, distance: 19.7
click at [566, 265] on div at bounding box center [563, 262] width 27 height 14
click at [462, 259] on button at bounding box center [465, 258] width 6 height 6
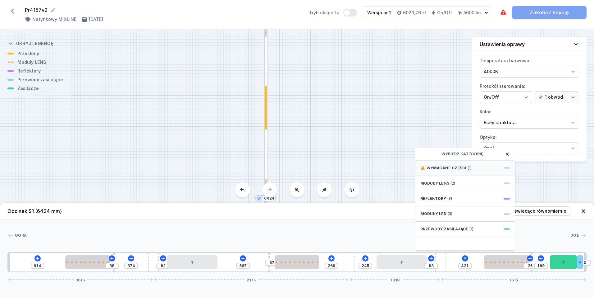
click at [456, 166] on span "Wymagane części" at bounding box center [447, 167] width 40 height 5
click at [457, 167] on span "ON/OFF Driver - up to 32W" at bounding box center [466, 167] width 90 height 6
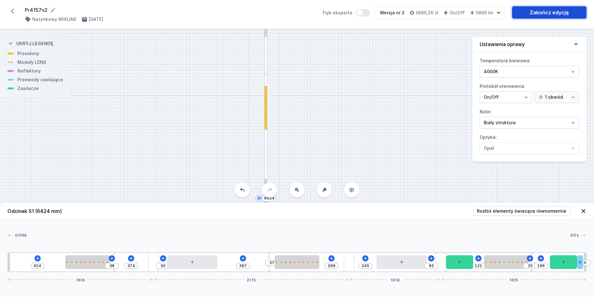
click at [530, 11] on link "Zakończ edycję" at bounding box center [549, 12] width 75 height 12
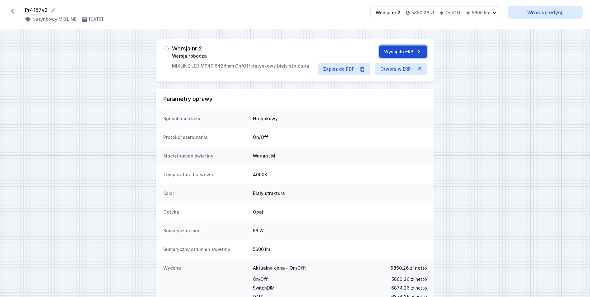
click at [396, 53] on button "Wyślij do ERP" at bounding box center [403, 51] width 48 height 12
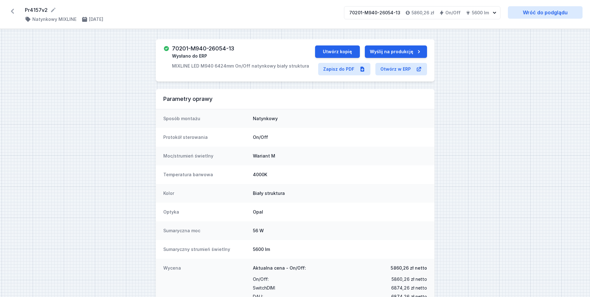
click at [206, 47] on h3 "70201-M940-26054-13" at bounding box center [203, 48] width 62 height 6
copy h3 "70201-M940-26054-13"
